Goal: Information Seeking & Learning: Learn about a topic

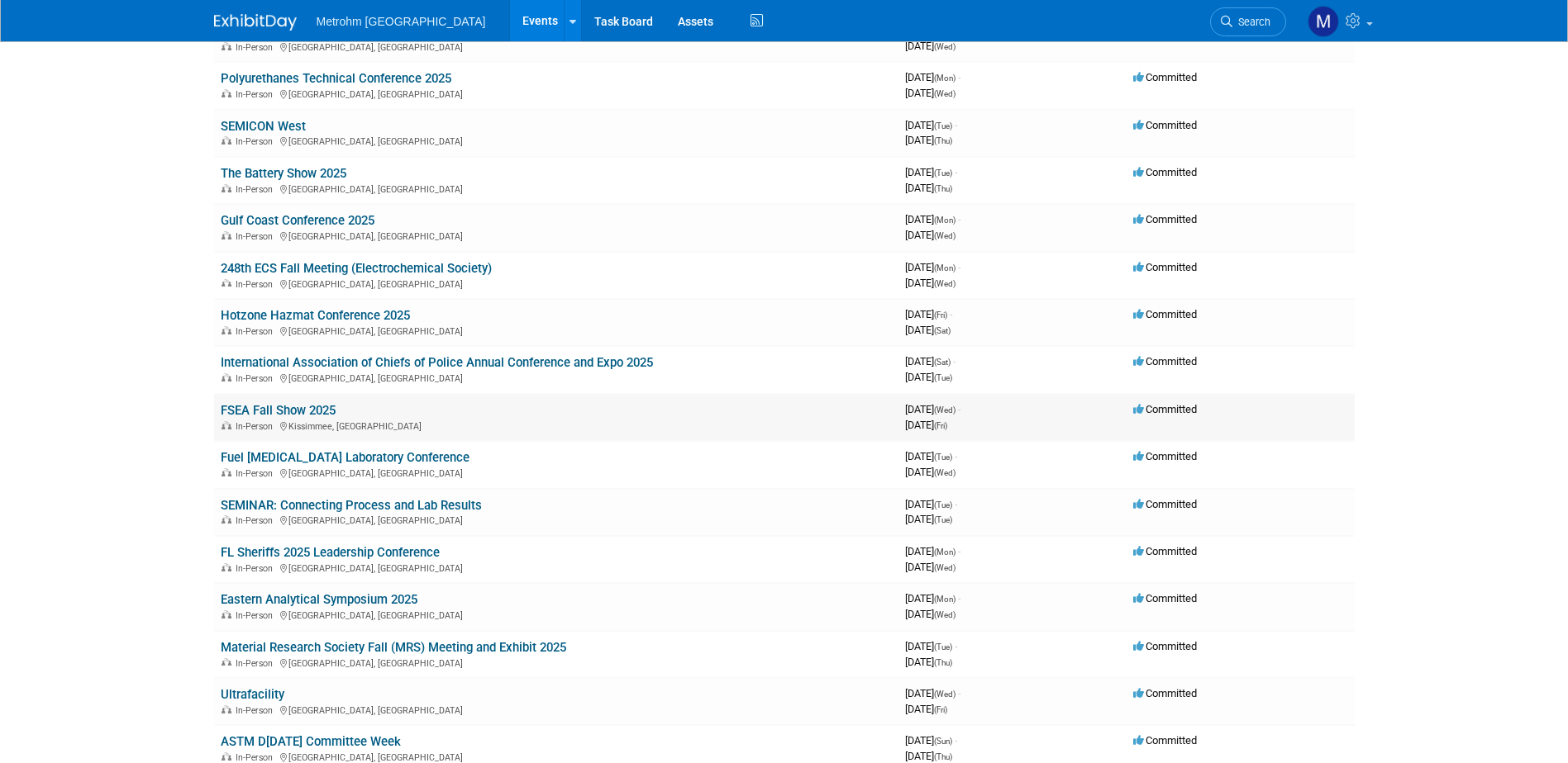
scroll to position [165, 0]
click at [388, 650] on link "Material Research Society Fall (MRS) Meeting and Exhibit 2025" at bounding box center [393, 647] width 346 height 15
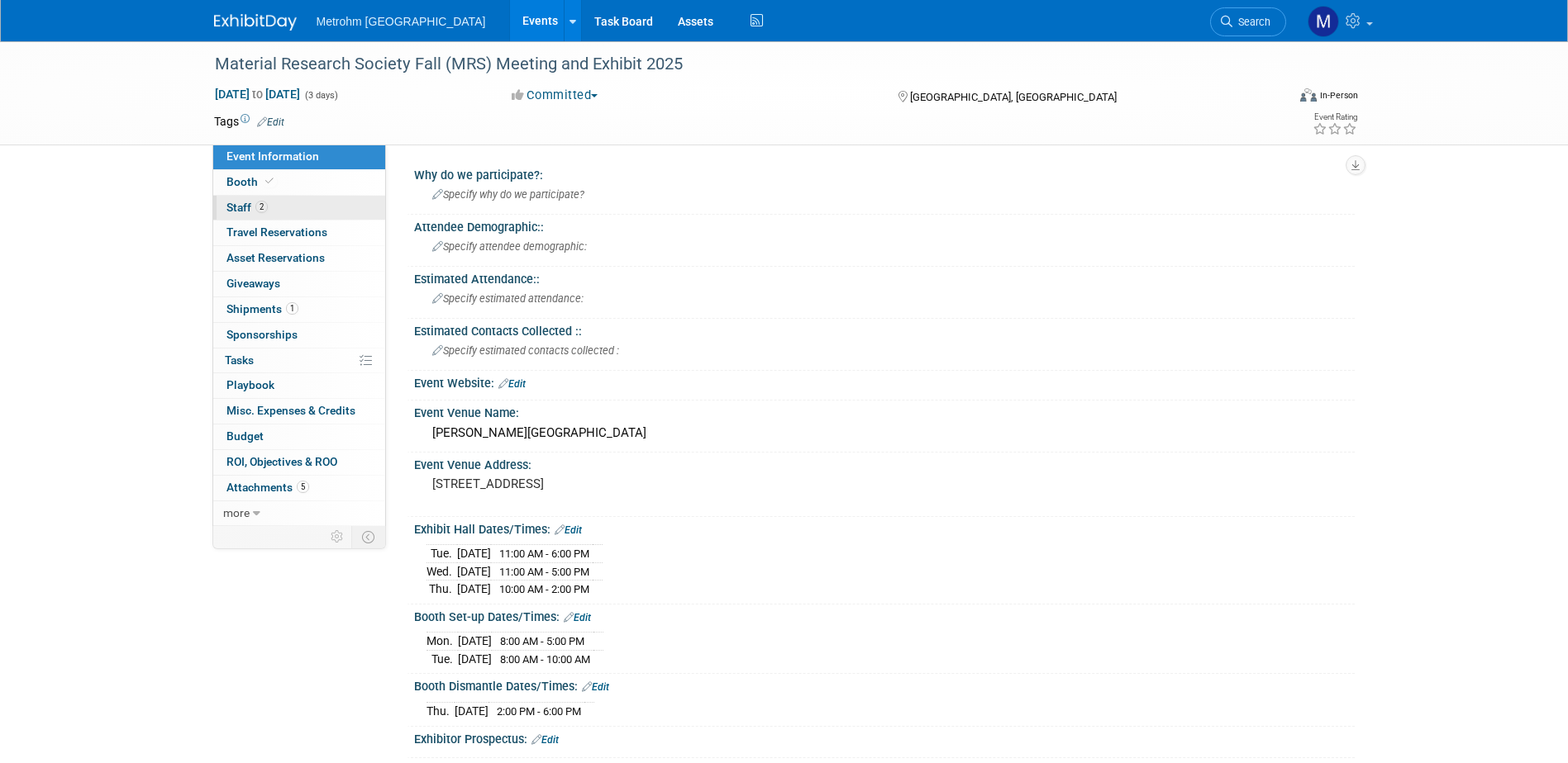
click at [252, 206] on span "Staff 2" at bounding box center [247, 207] width 41 height 13
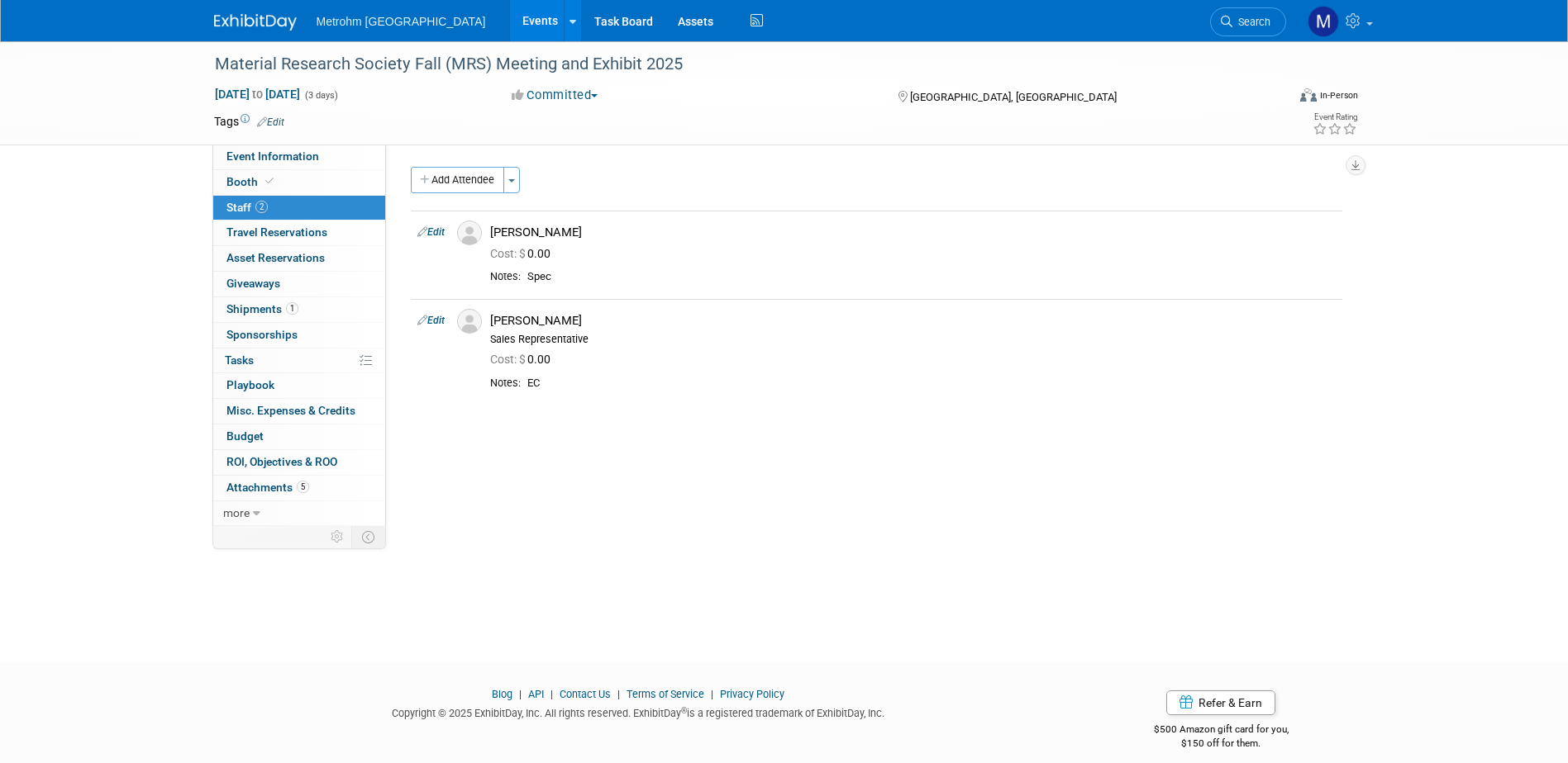
click at [266, 25] on img at bounding box center [255, 22] width 83 height 17
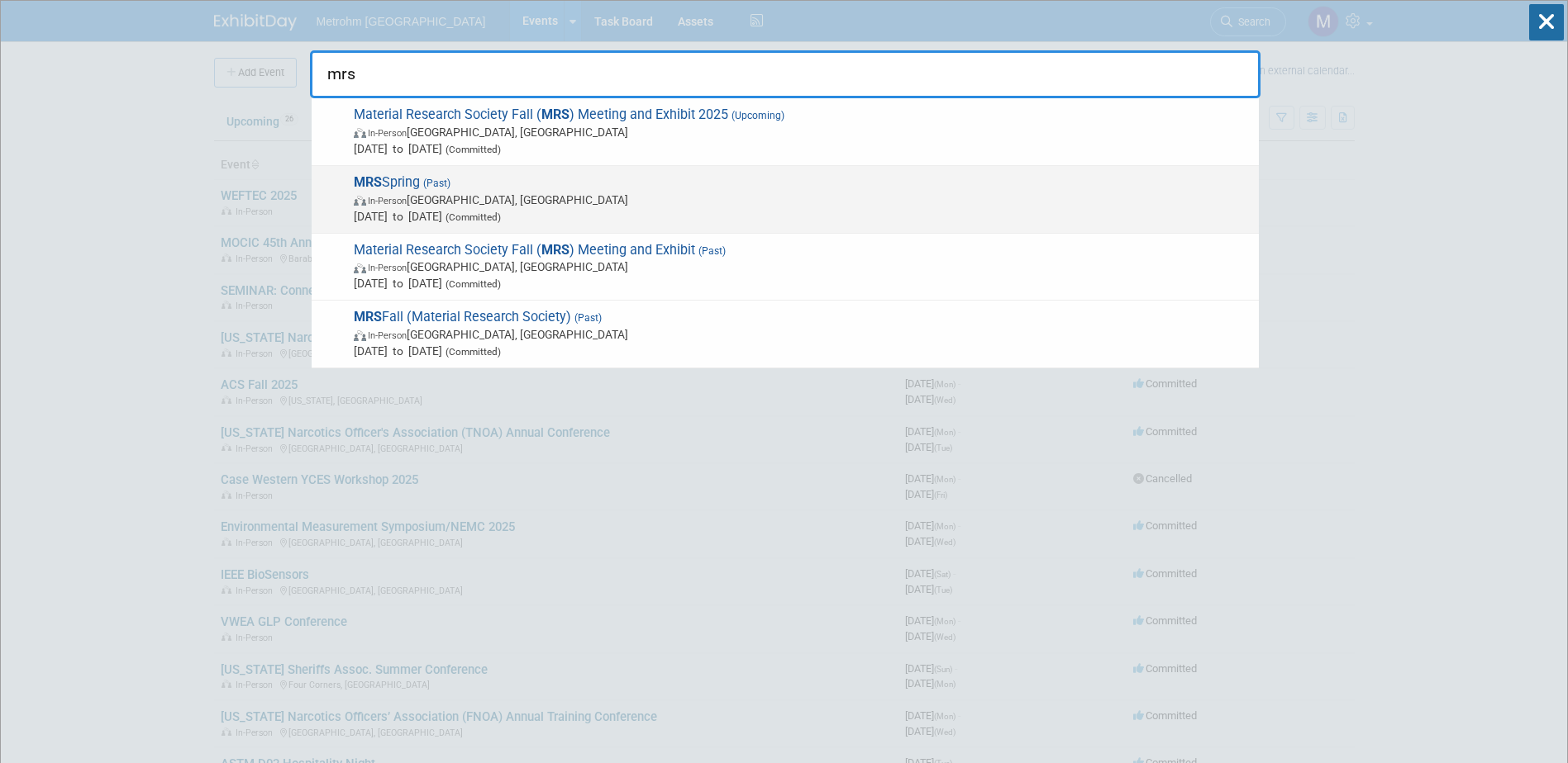
type input "mrs"
click at [557, 215] on span "Apr 8, 2025 to Apr 10, 2025 (Committed)" at bounding box center [802, 216] width 897 height 17
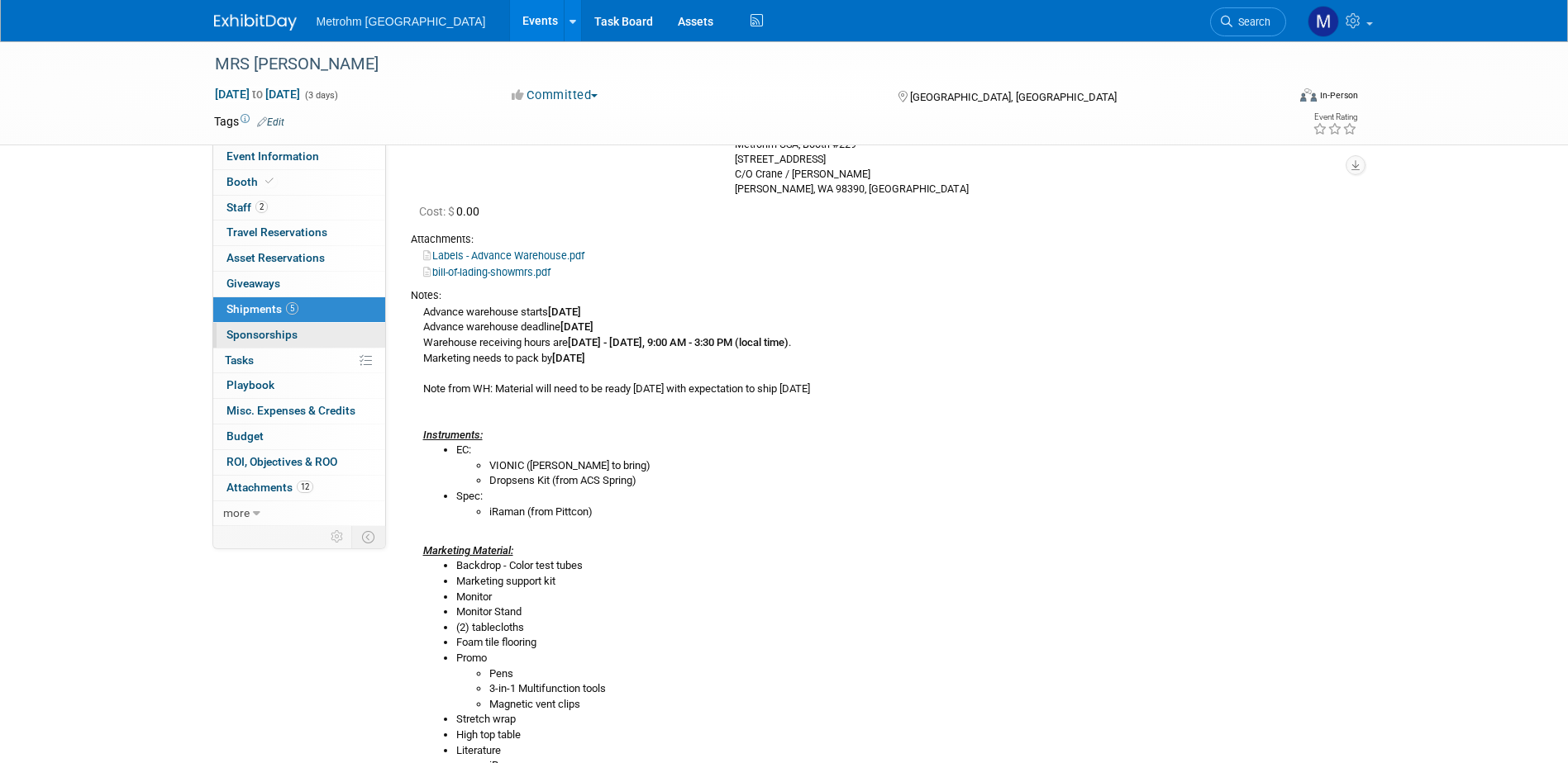
scroll to position [165, 0]
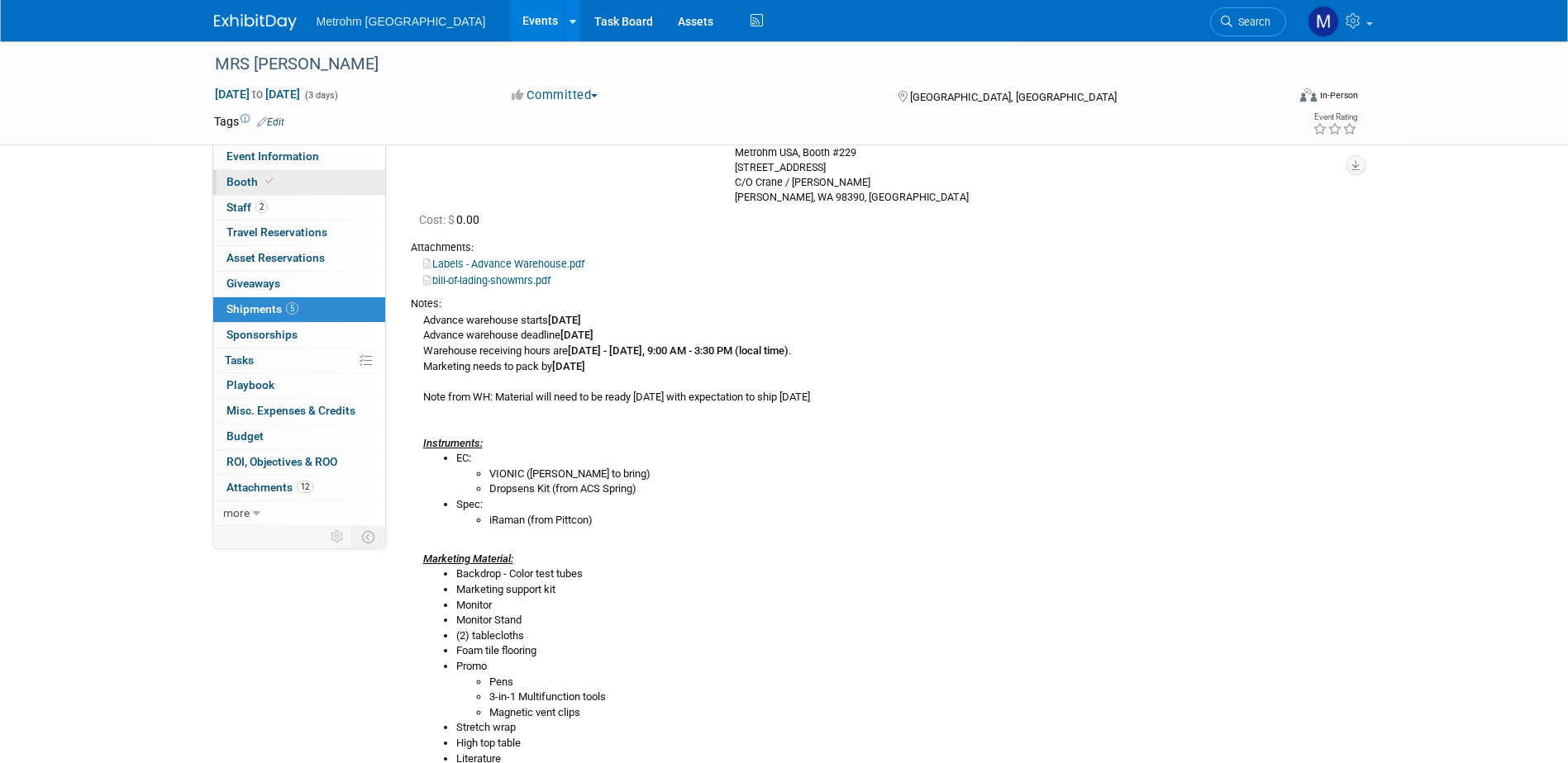
click at [229, 184] on span "Booth" at bounding box center [252, 182] width 50 height 13
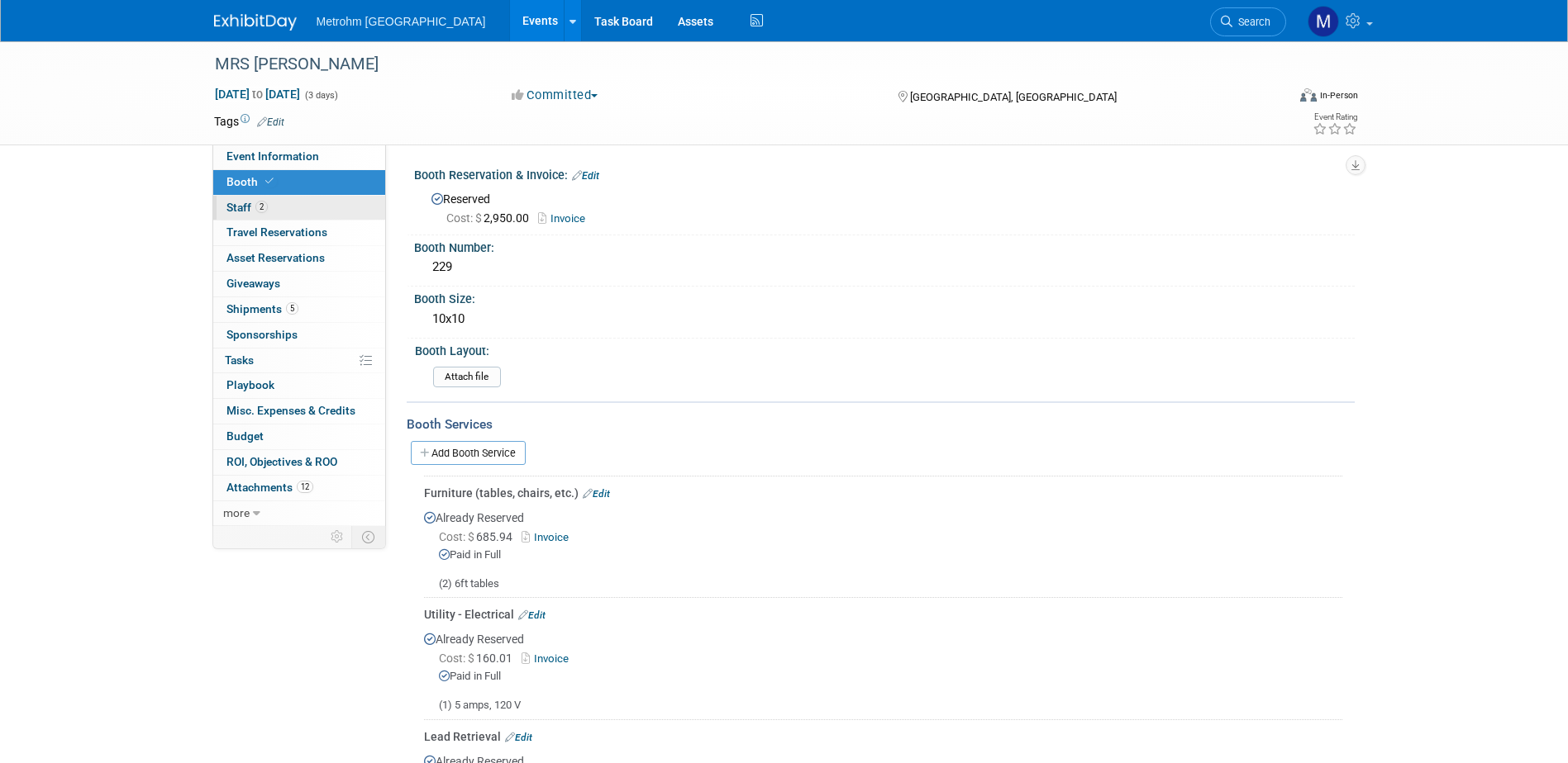
click at [256, 209] on span "2" at bounding box center [261, 206] width 12 height 12
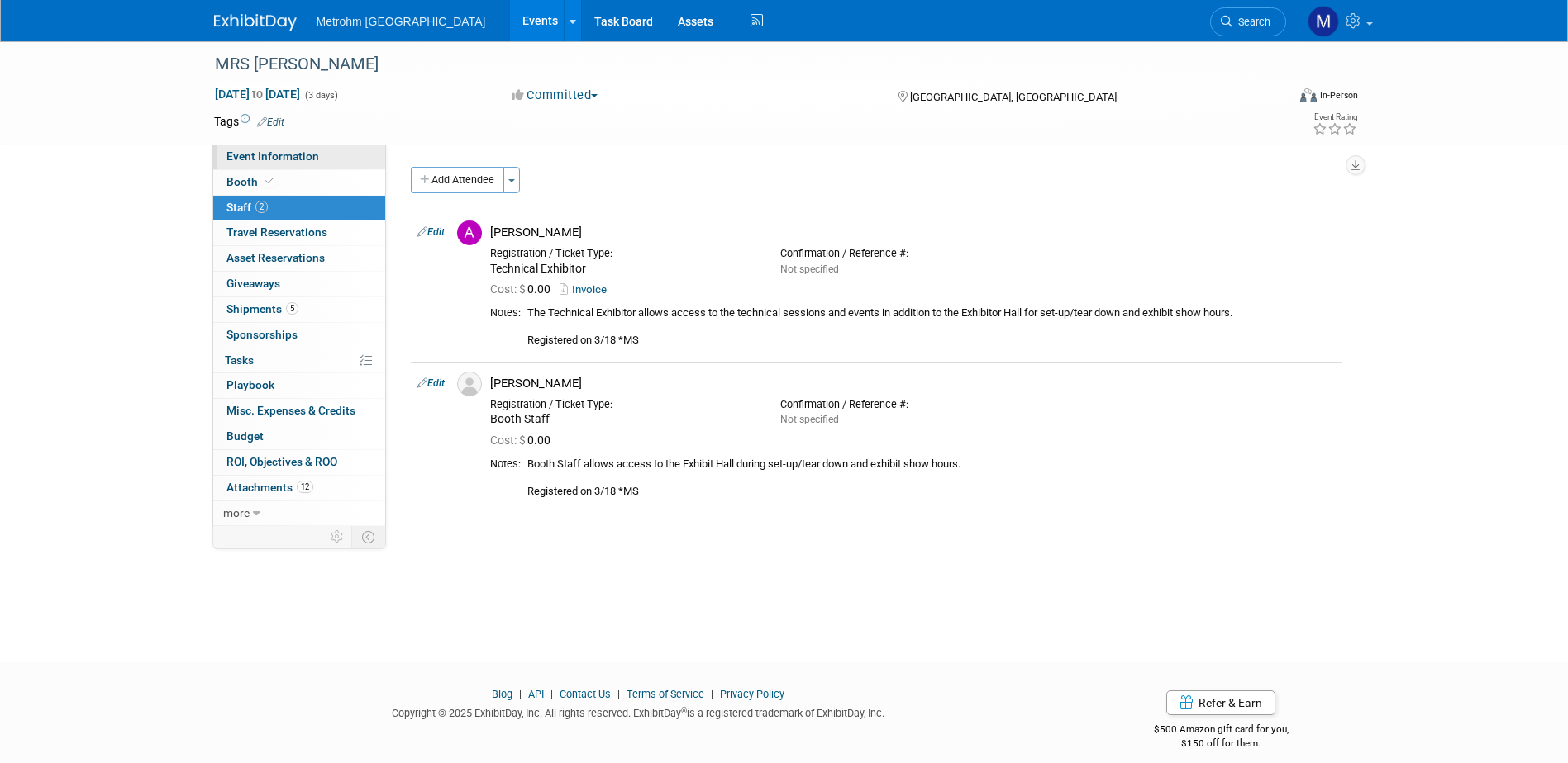
click at [261, 168] on link "Event Information" at bounding box center [299, 157] width 172 height 25
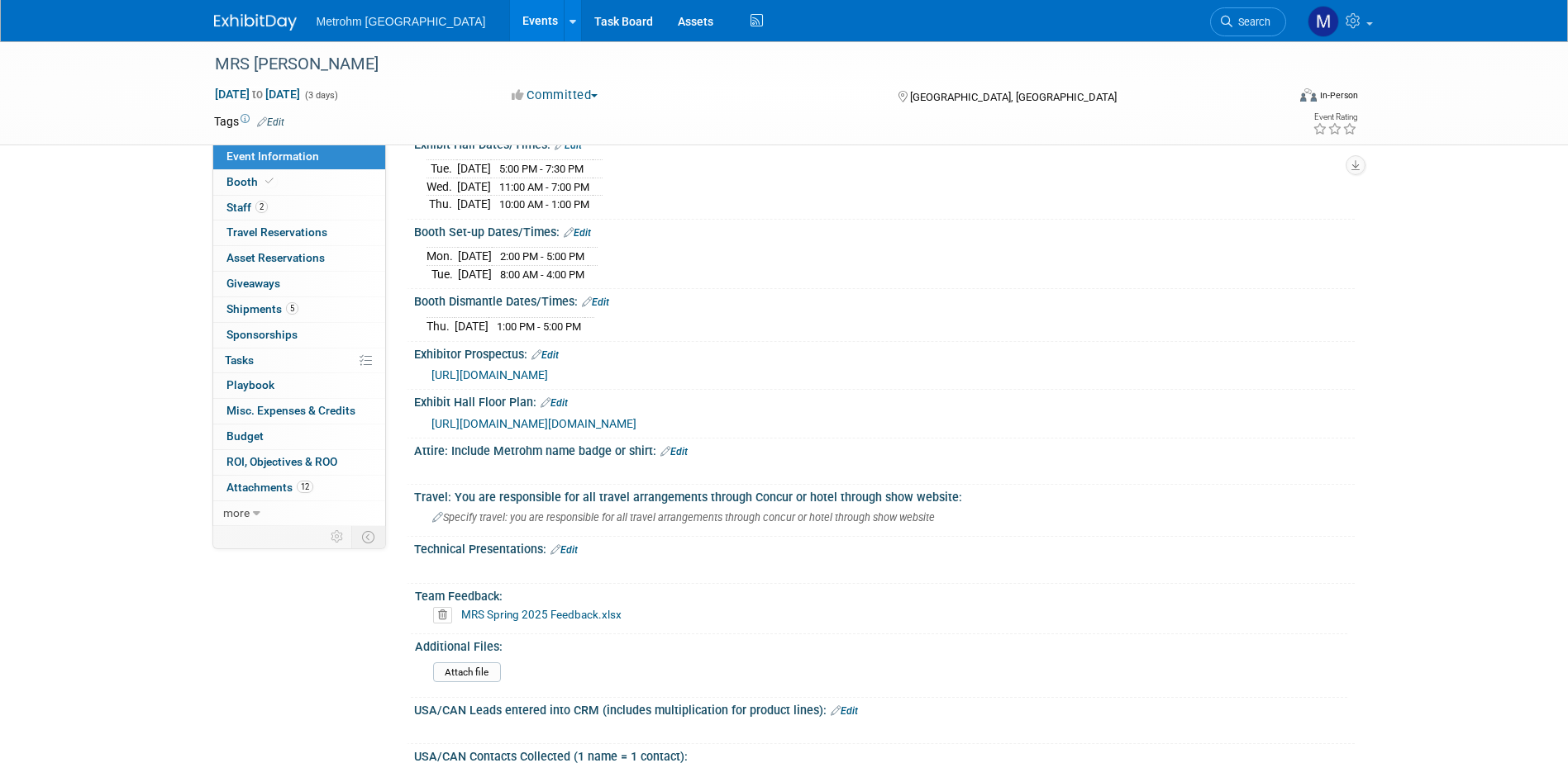
scroll to position [413, 0]
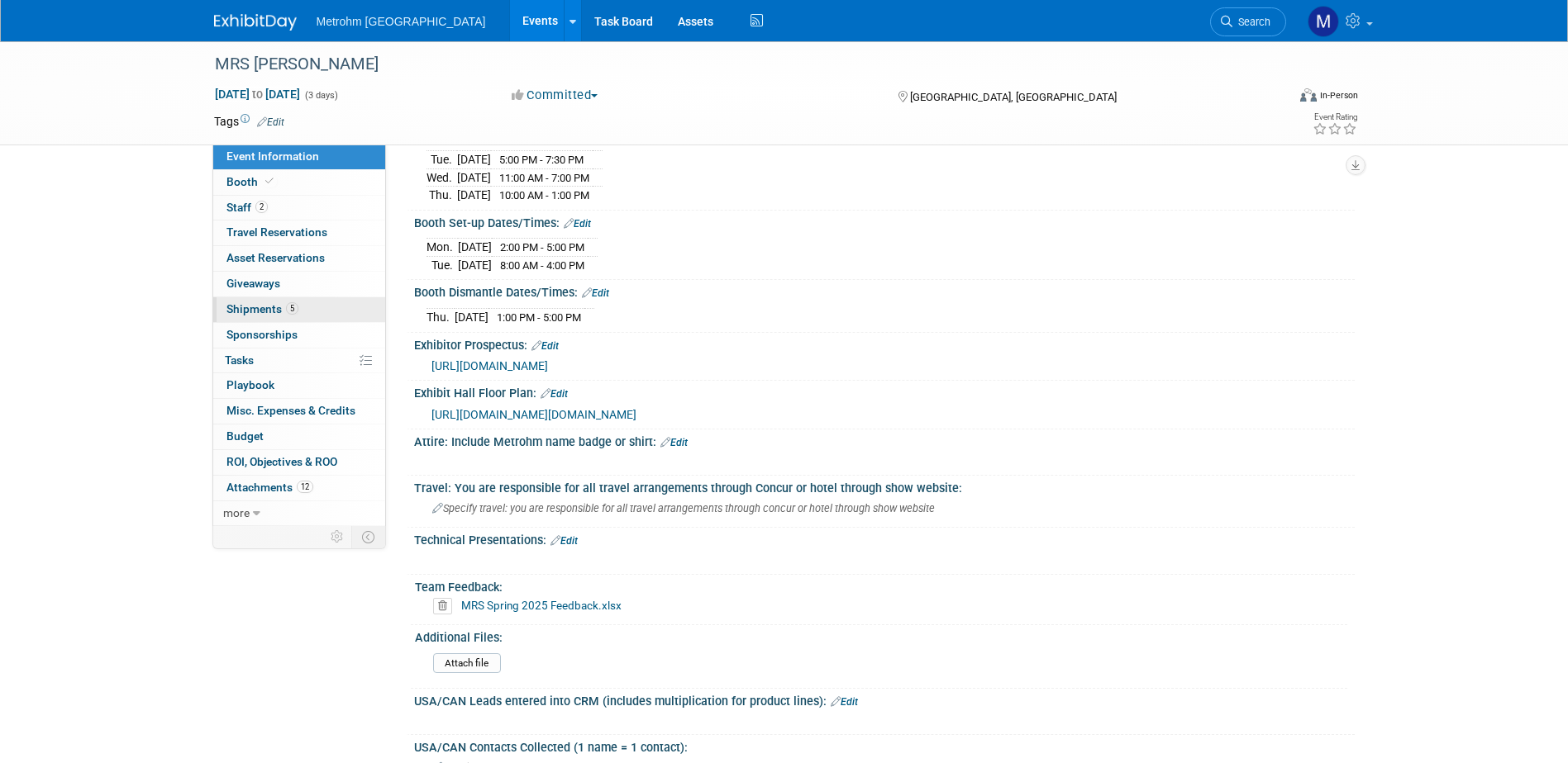
click at [268, 304] on span "Shipments 5" at bounding box center [262, 308] width 72 height 13
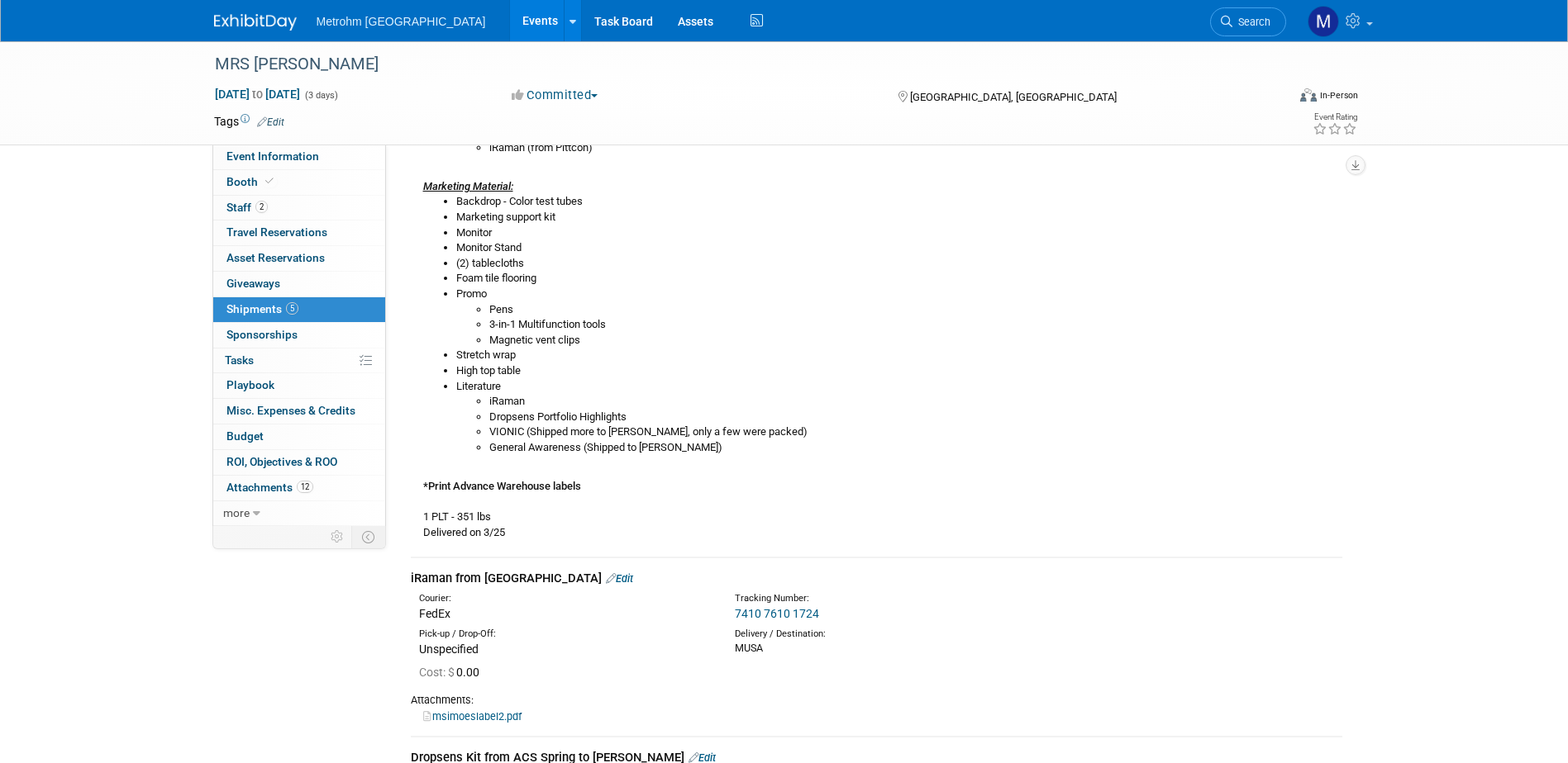
scroll to position [579, 0]
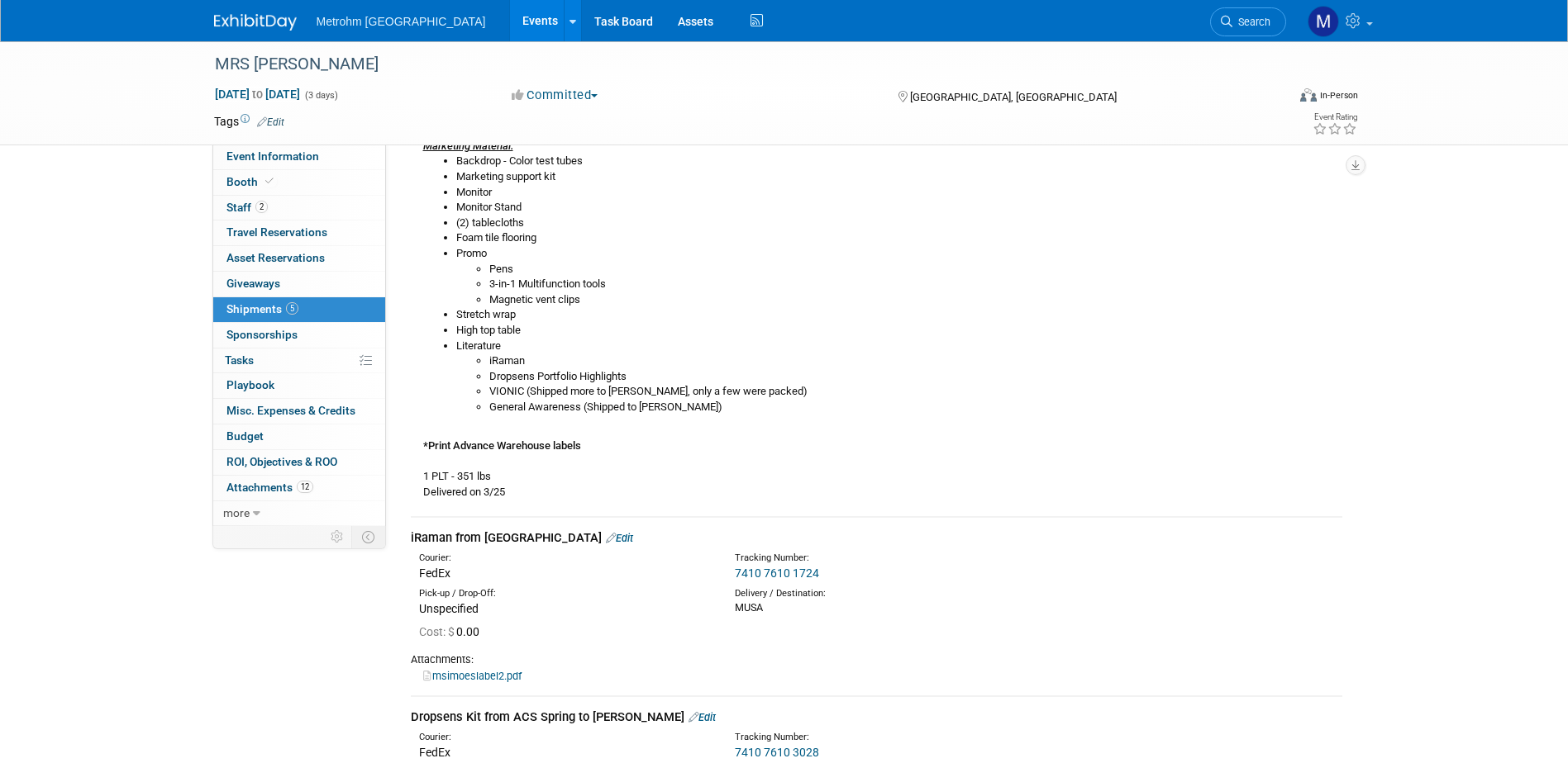
click at [247, 16] on img at bounding box center [255, 22] width 83 height 17
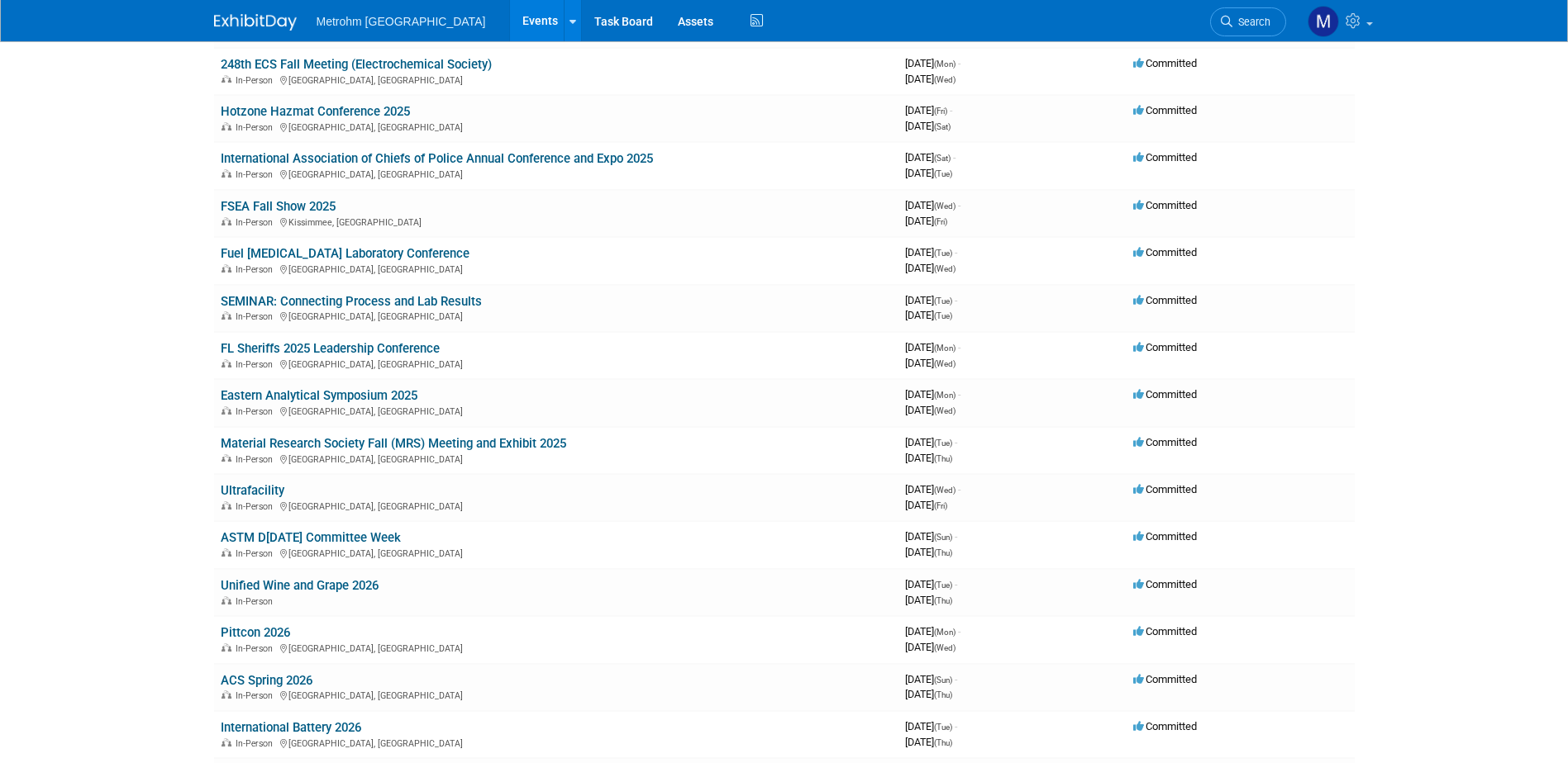
scroll to position [331, 0]
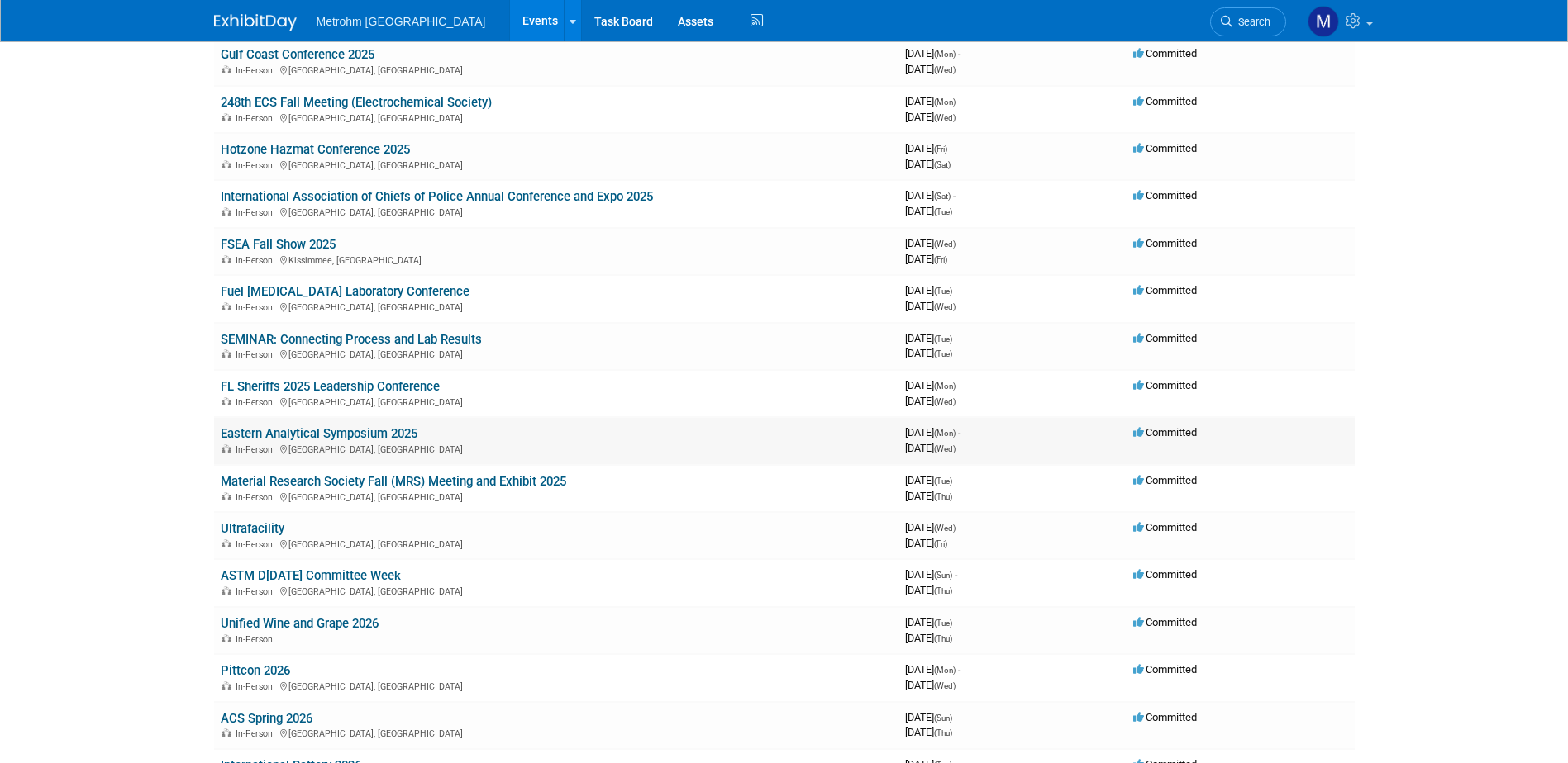
click at [309, 435] on link "Eastern Analytical Symposium 2025" at bounding box center [319, 433] width 197 height 15
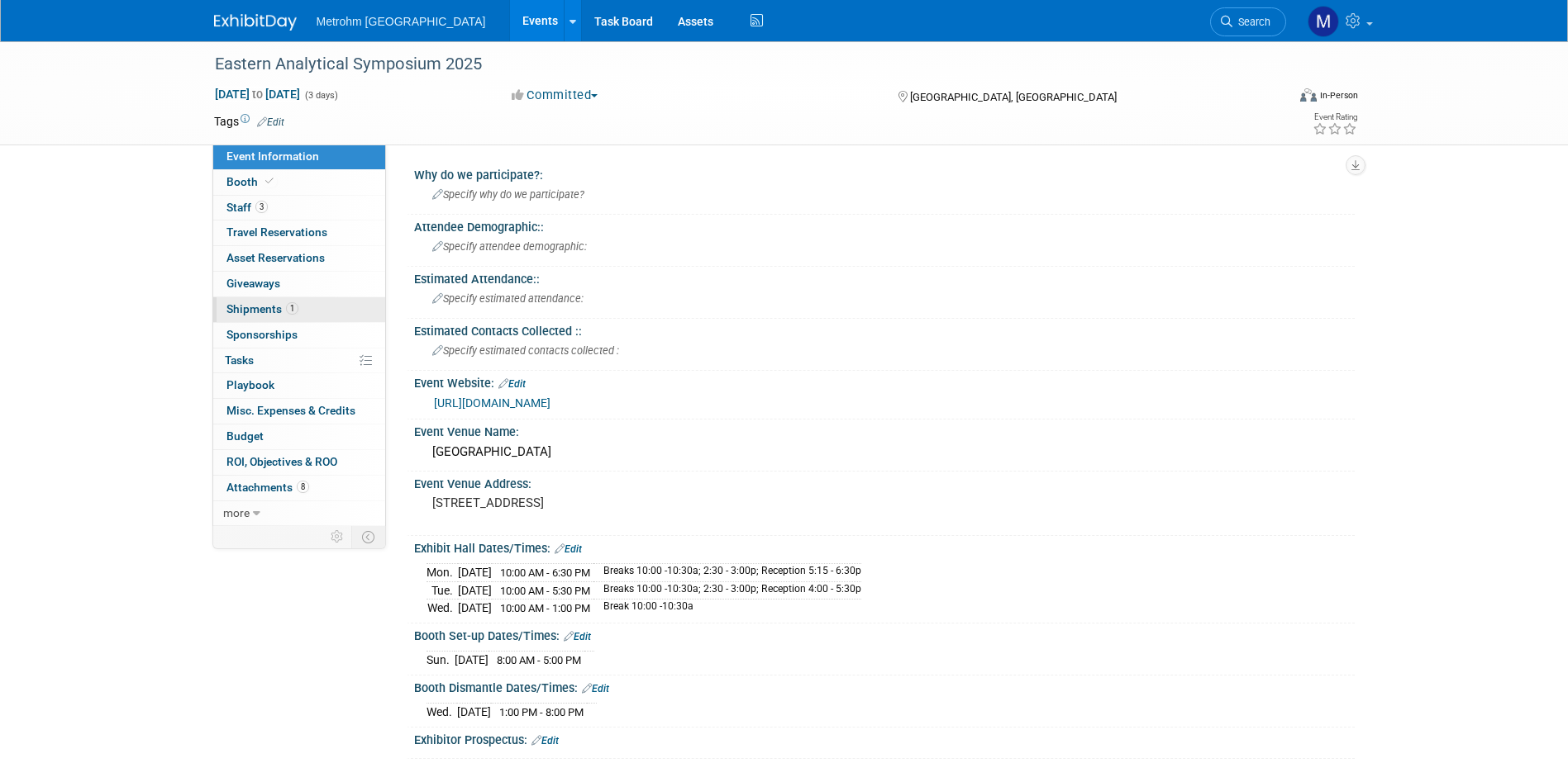
click at [278, 308] on span "Shipments 1" at bounding box center [262, 308] width 72 height 13
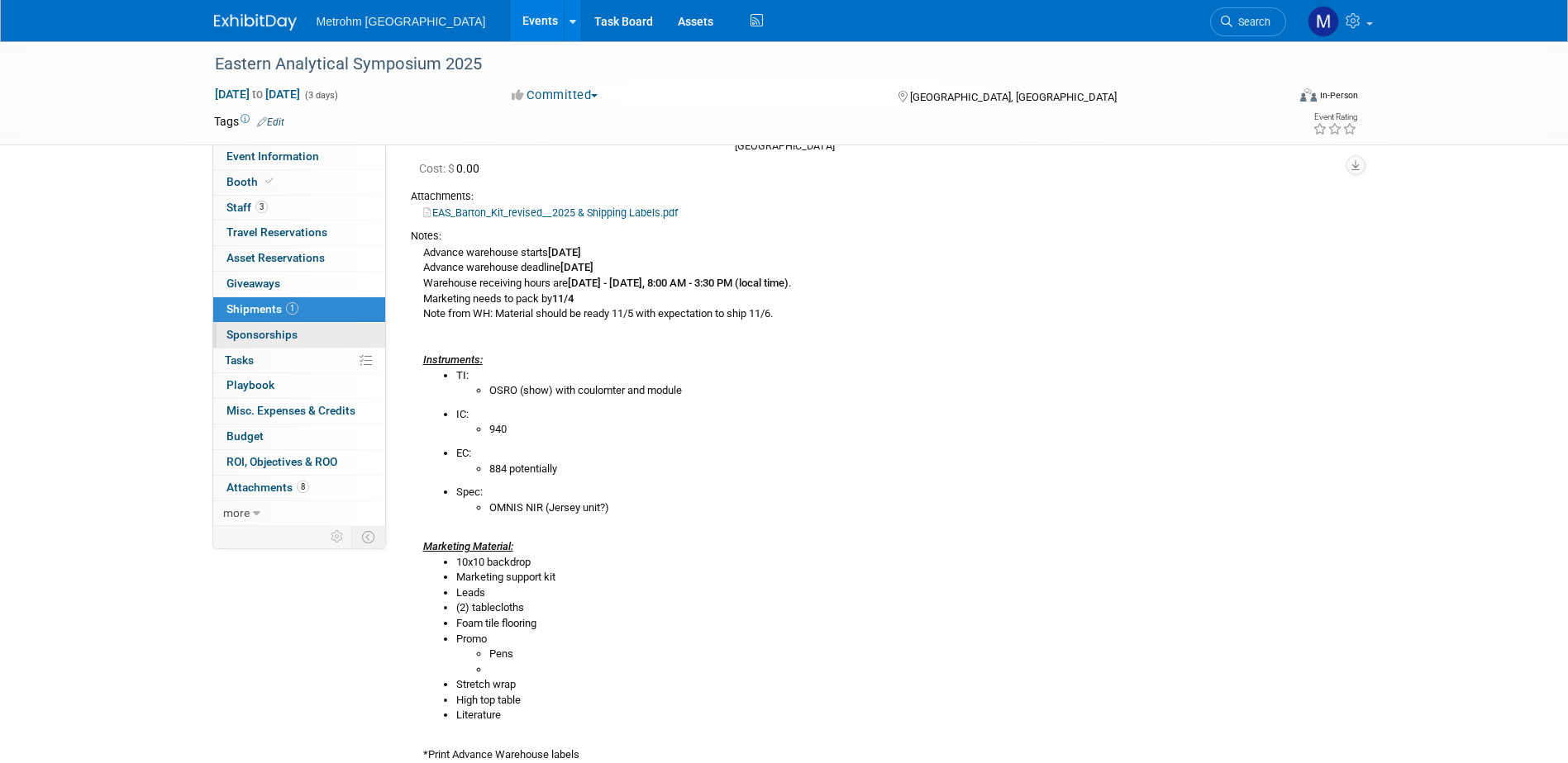
scroll to position [83, 0]
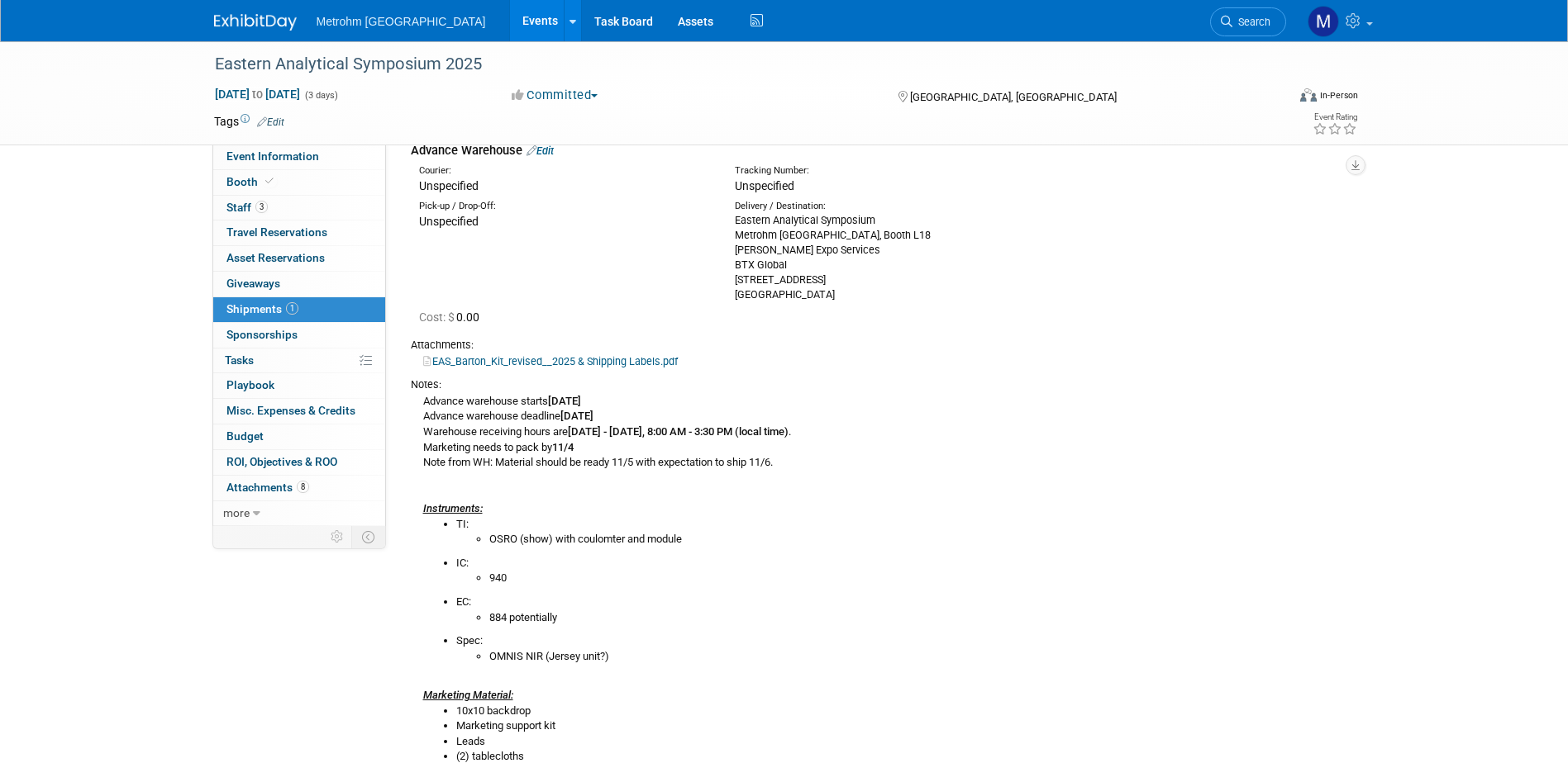
click at [224, 22] on img at bounding box center [255, 22] width 83 height 17
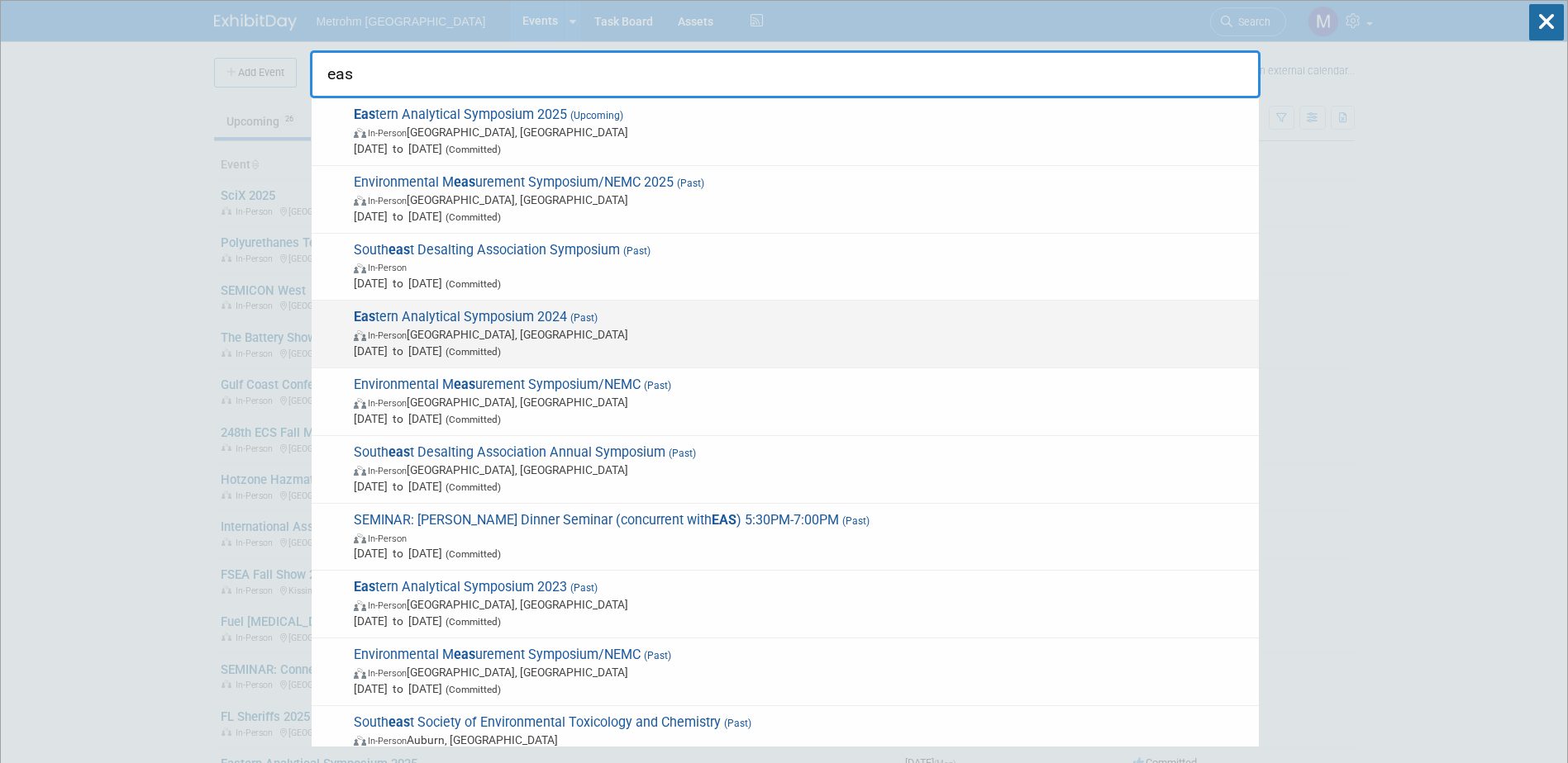
type input "eas"
click at [623, 347] on span "Nov 18, 2024 to Nov 20, 2024 (Committed)" at bounding box center [802, 351] width 897 height 17
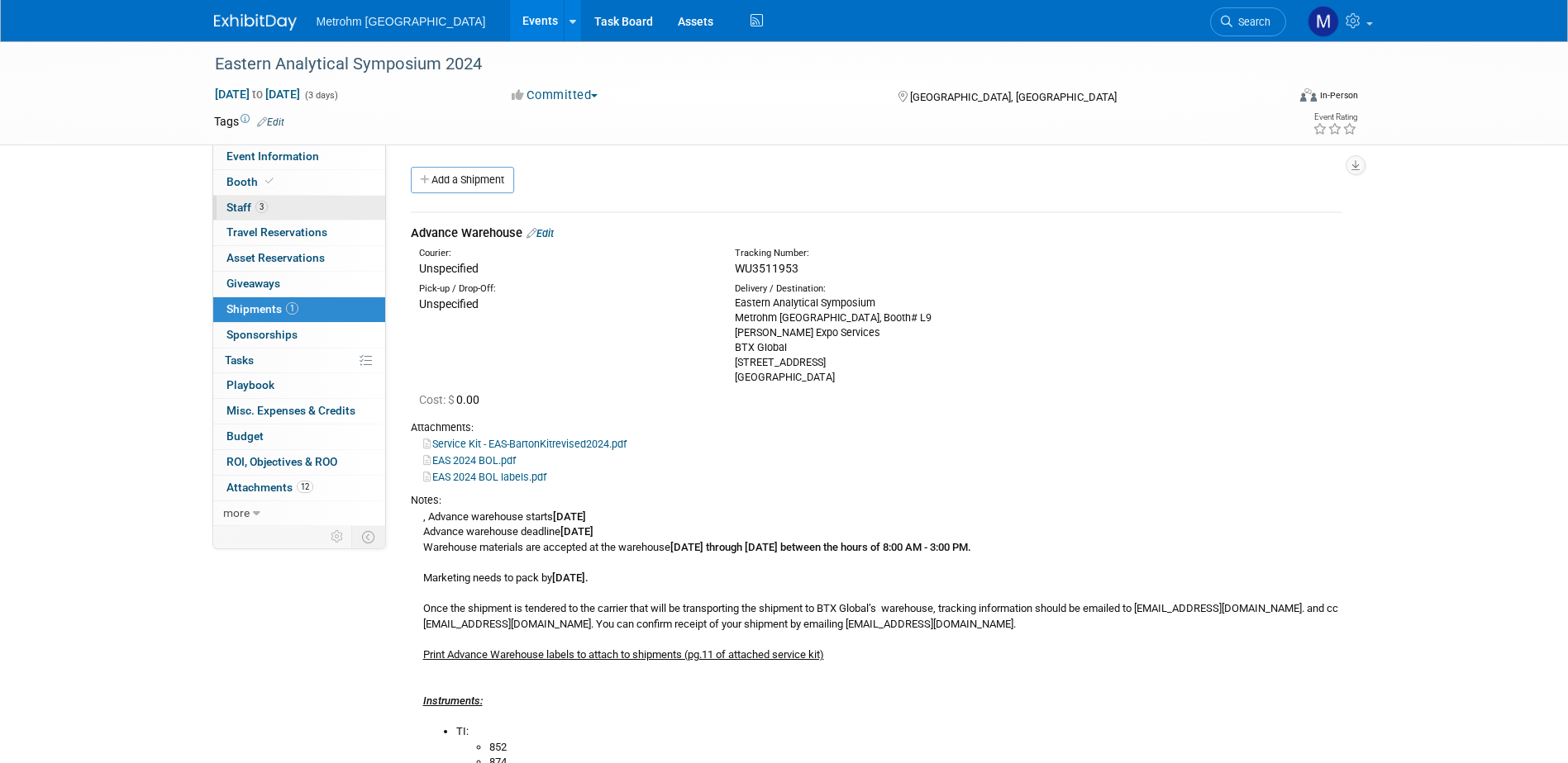
click at [291, 207] on link "3 Staff 3" at bounding box center [299, 208] width 172 height 25
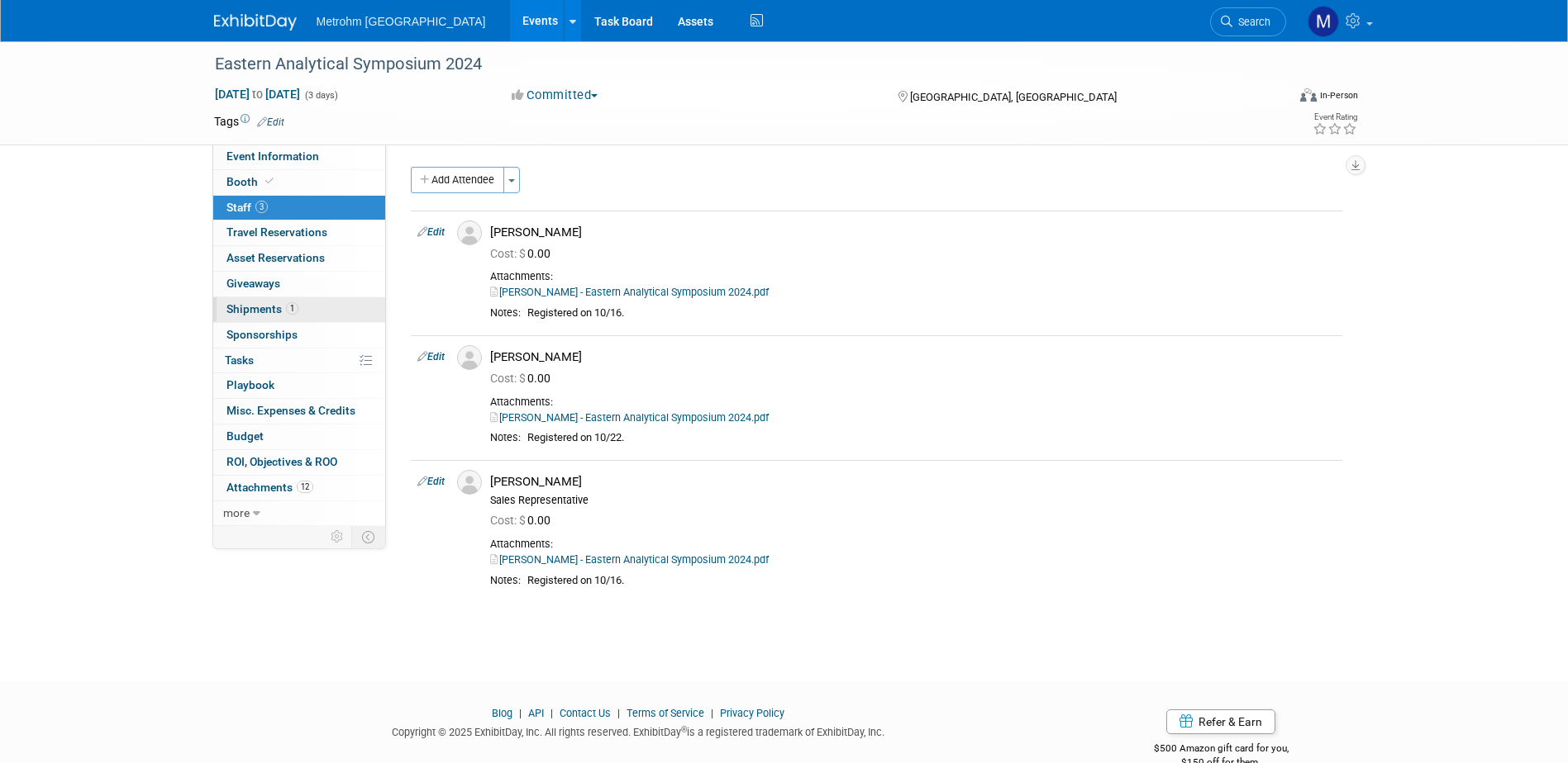
click at [283, 301] on link "1 Shipments 1" at bounding box center [299, 309] width 172 height 25
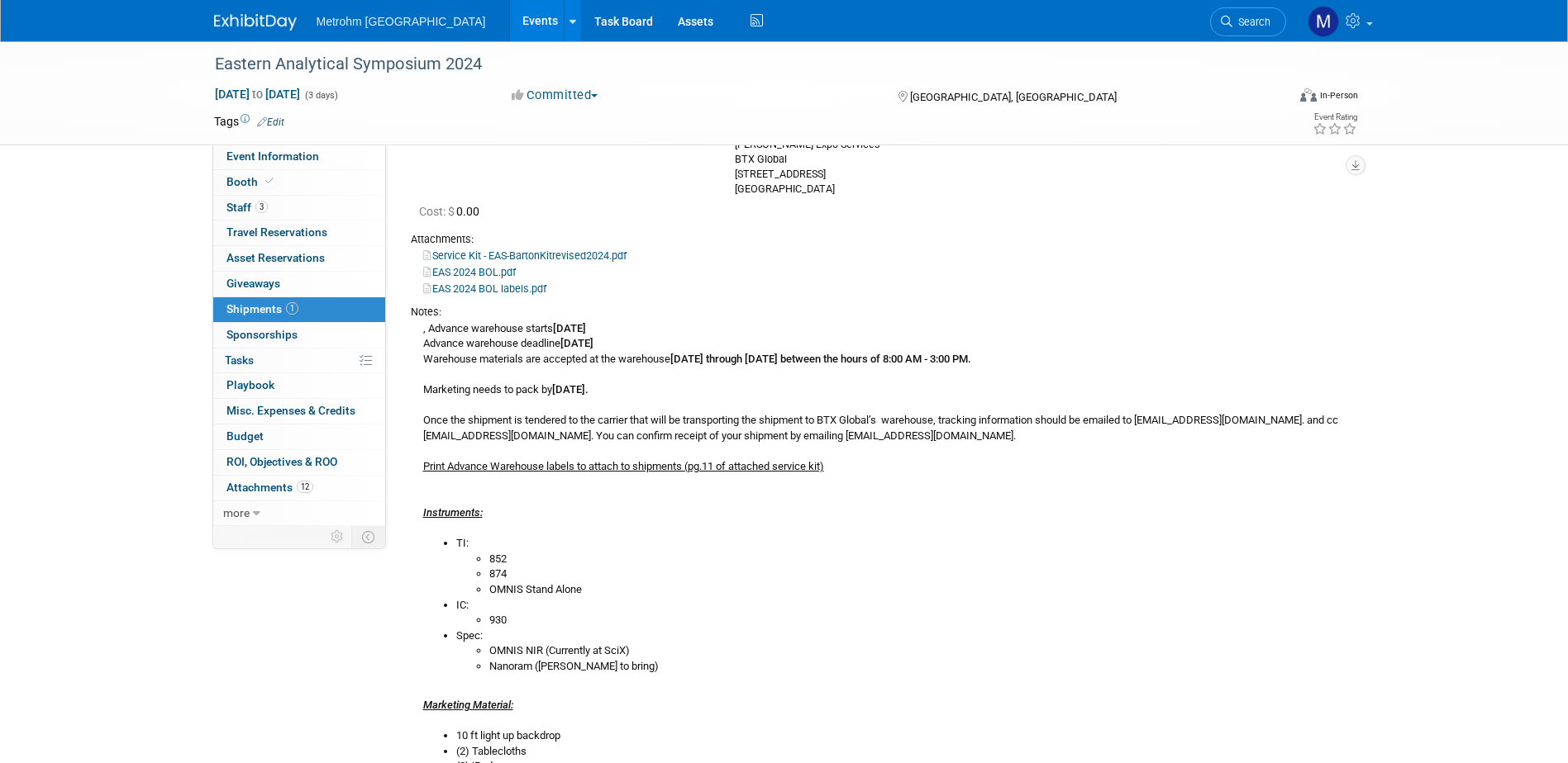
scroll to position [165, 0]
